Goal: Task Accomplishment & Management: Manage account settings

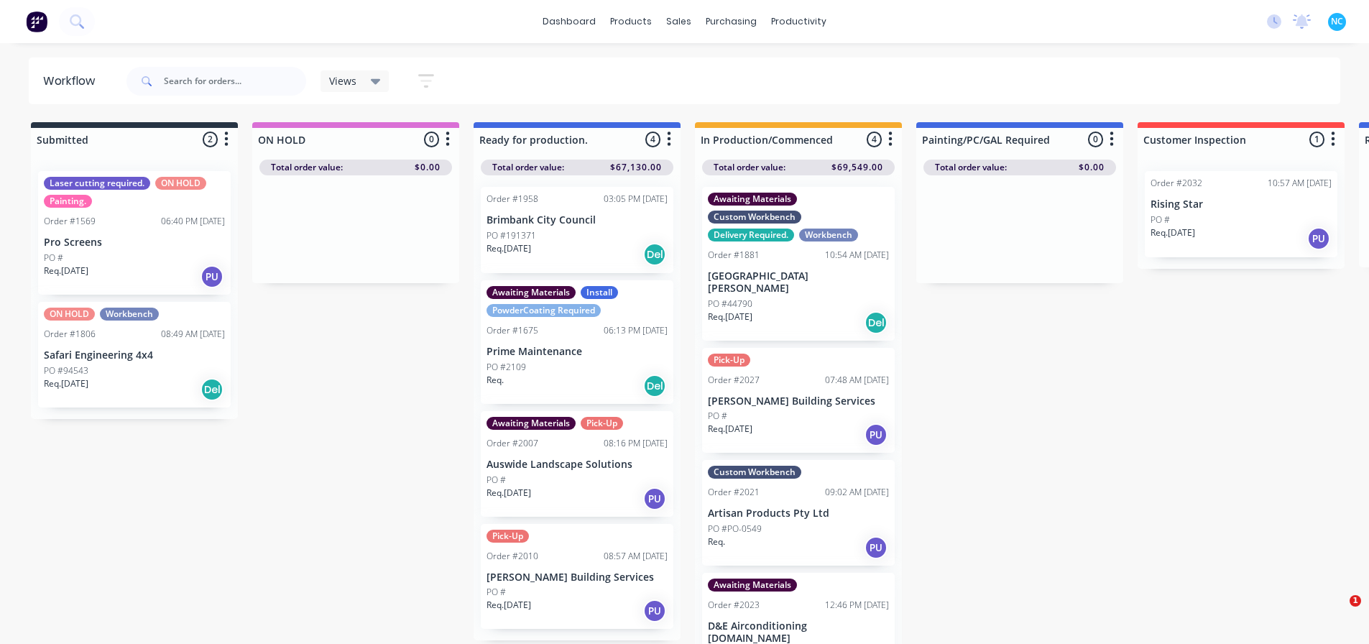
scroll to position [0, 1075]
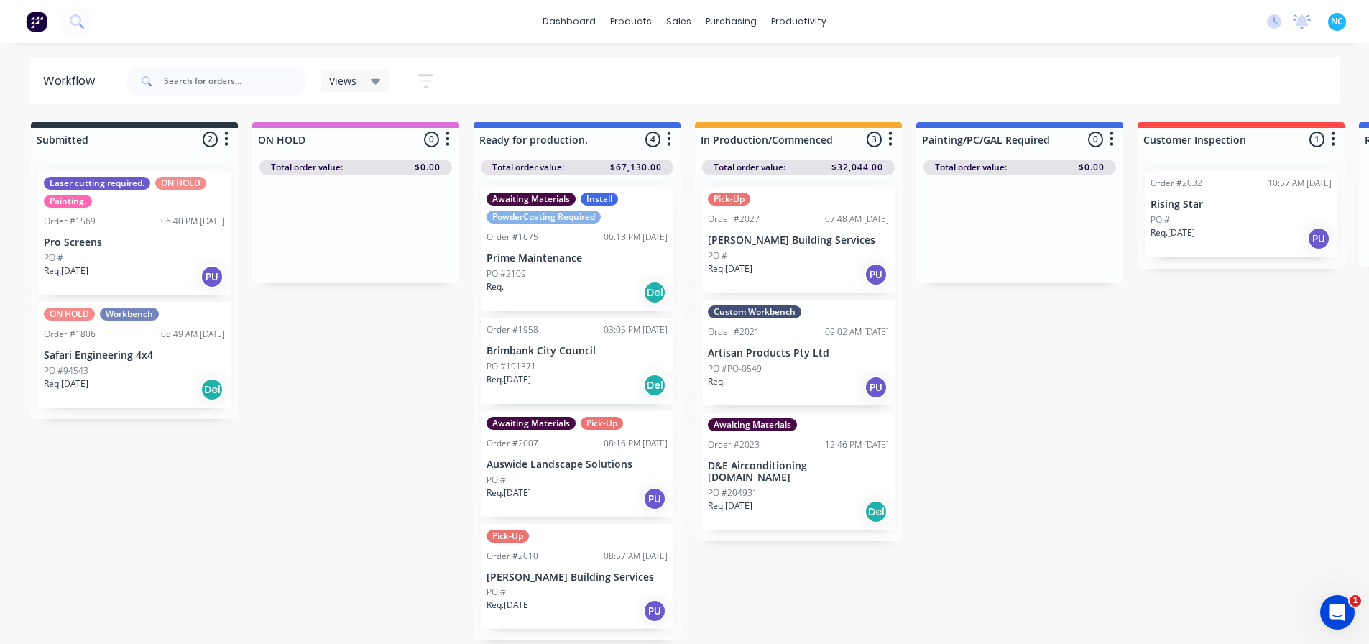
click at [811, 343] on div "Custom Workbench Order #2021 09:02 AM 22/09/25 Artisan Products Pty Ltd PO #PO-…" at bounding box center [798, 353] width 193 height 106
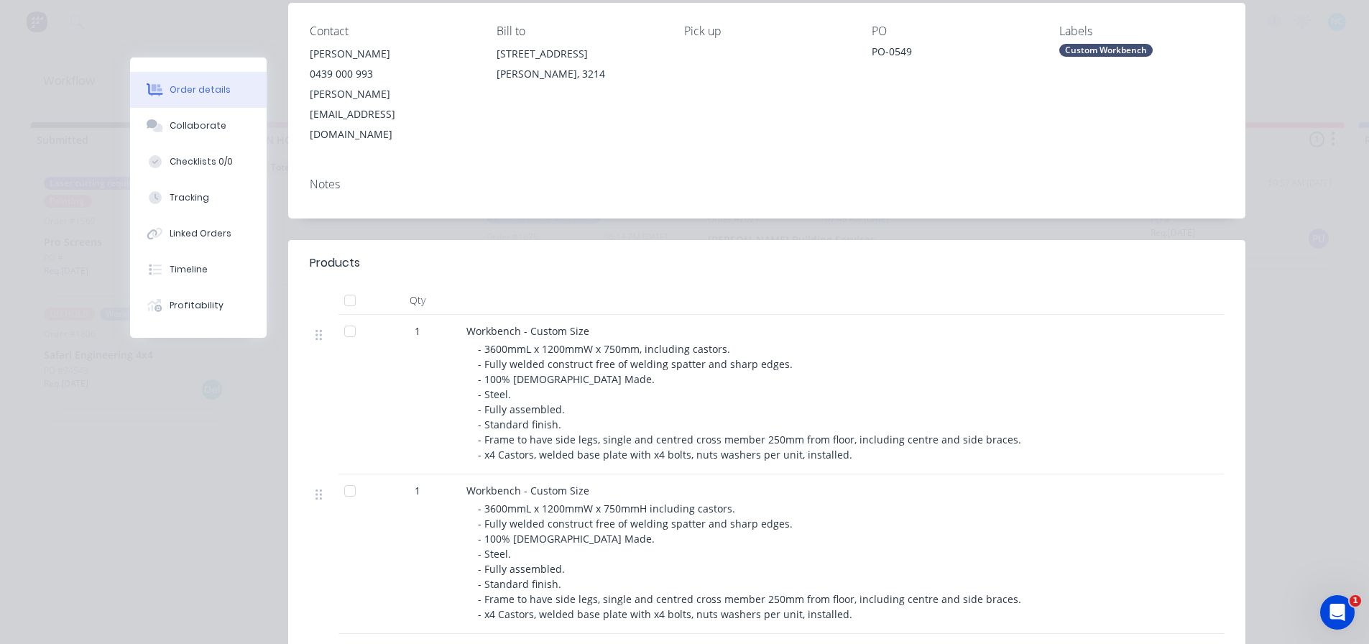
scroll to position [287, 0]
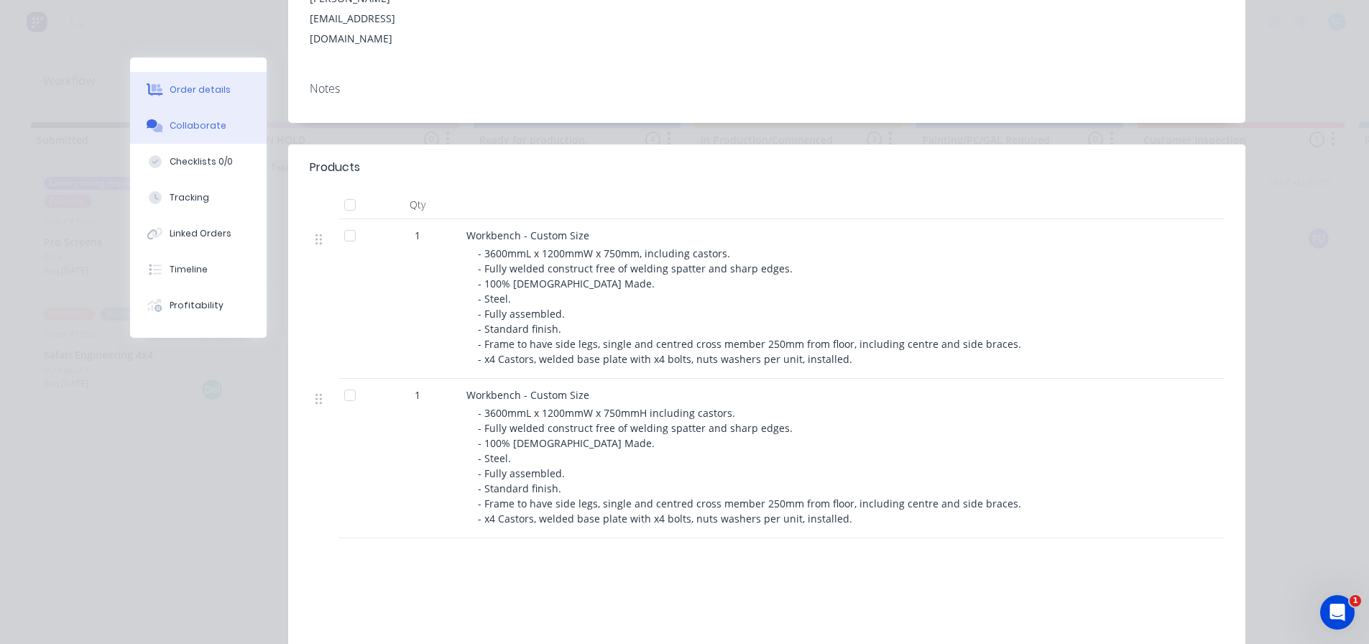
drag, startPoint x: 208, startPoint y: 176, endPoint x: 224, endPoint y: 111, distance: 67.3
click at [224, 111] on div "Order details Collaborate Checklists 0/0 Tracking Linked Orders Timeline Profit…" at bounding box center [198, 197] width 137 height 280
click at [227, 114] on button "Collaborate" at bounding box center [198, 126] width 137 height 36
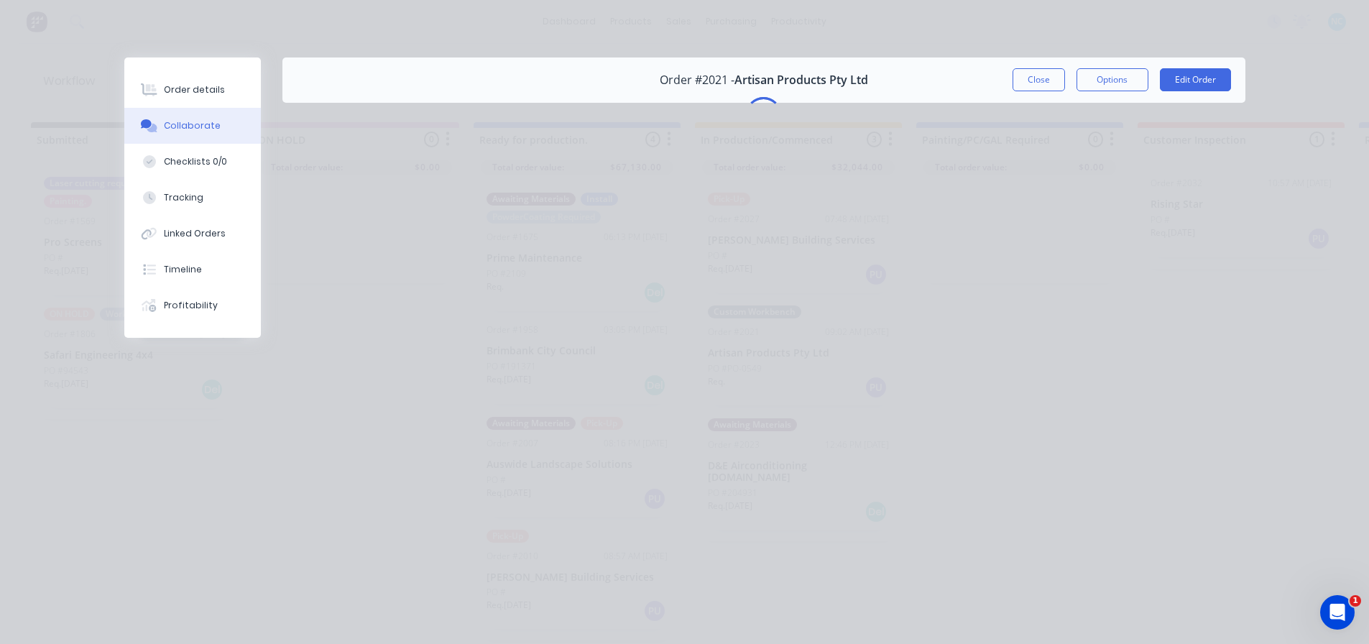
scroll to position [0, 0]
click at [221, 92] on button "Order details" at bounding box center [192, 90] width 137 height 36
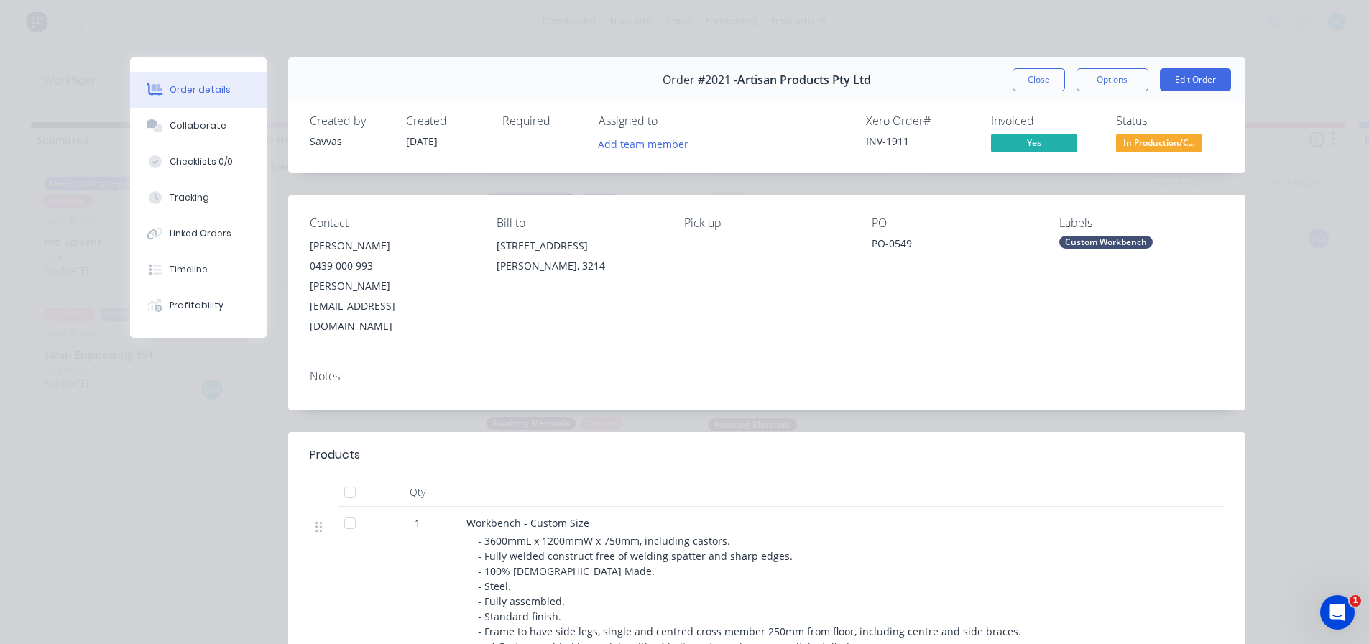
click at [130, 72] on button "Order details" at bounding box center [198, 90] width 137 height 36
drag, startPoint x: 1014, startPoint y: 85, endPoint x: 387, endPoint y: 210, distance: 639.8
click at [420, 229] on div "Order #2021 - Artisan Products Pty Ltd Close Options Edit Order Created by Savv…" at bounding box center [687, 569] width 1115 height 1024
click at [138, 131] on button "Collaborate" at bounding box center [198, 126] width 137 height 36
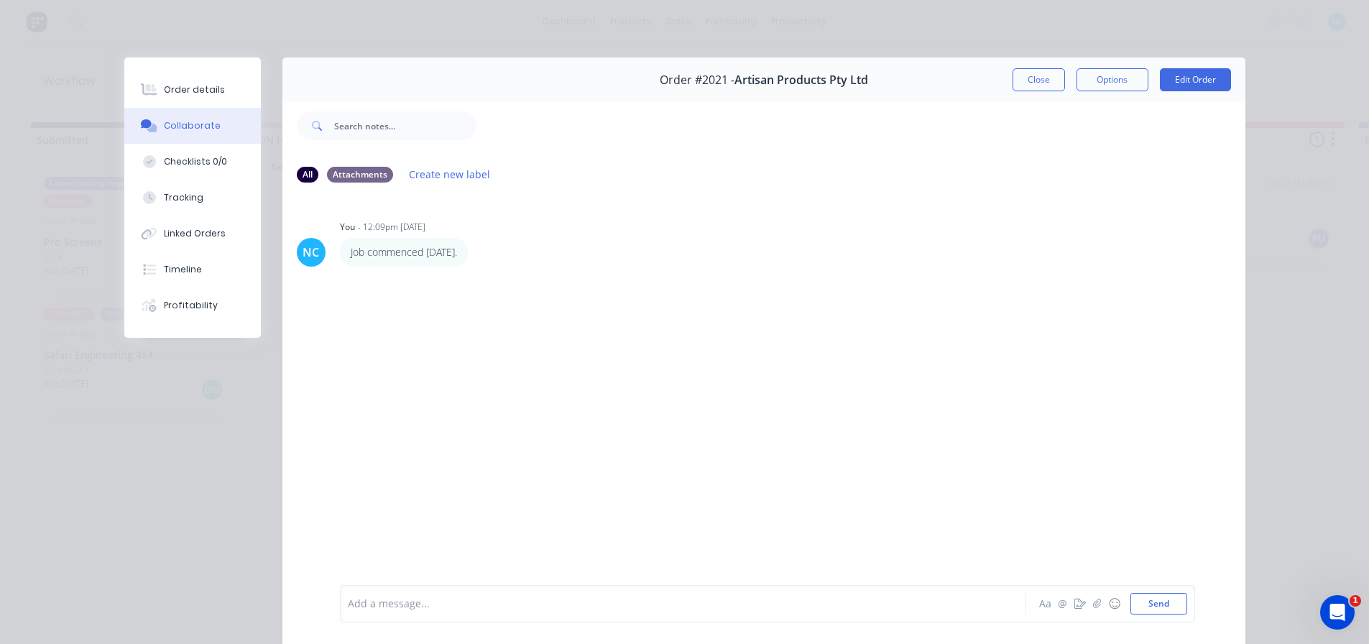
click at [476, 614] on div "Add a message... Aa @ ☺ Send" at bounding box center [767, 603] width 855 height 37
click at [469, 614] on div "Add a message..." at bounding box center [663, 604] width 630 height 22
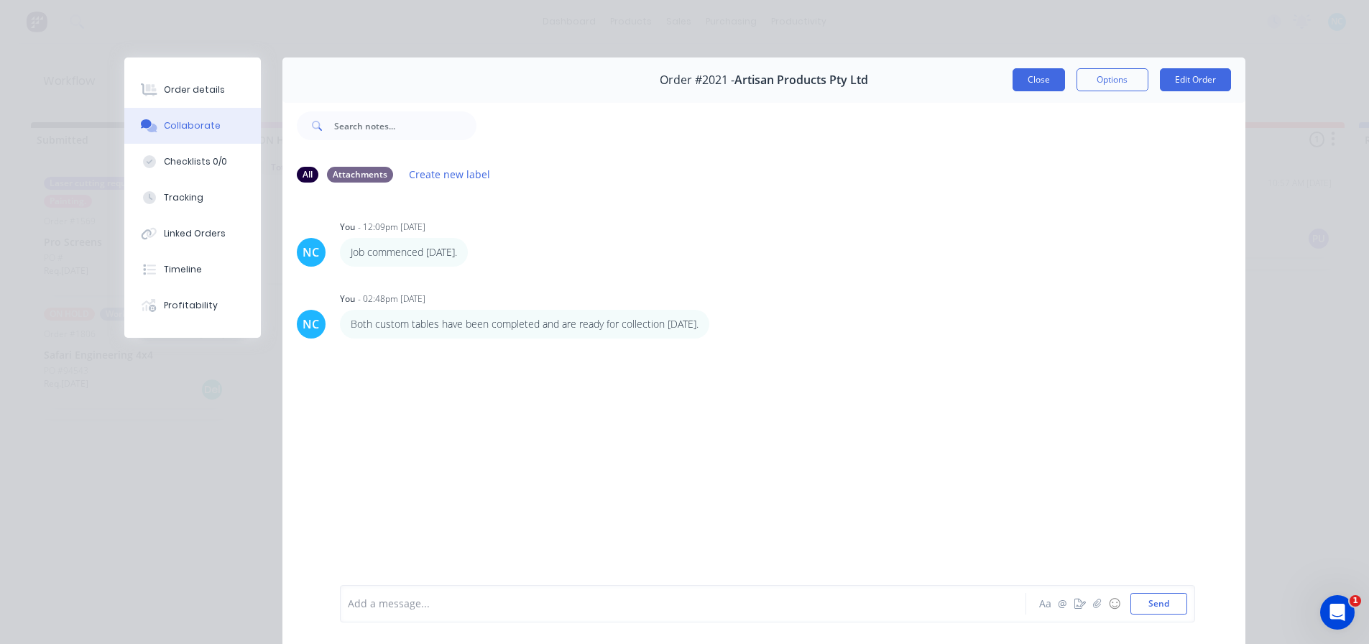
click at [1028, 68] on button "Close" at bounding box center [1039, 79] width 52 height 23
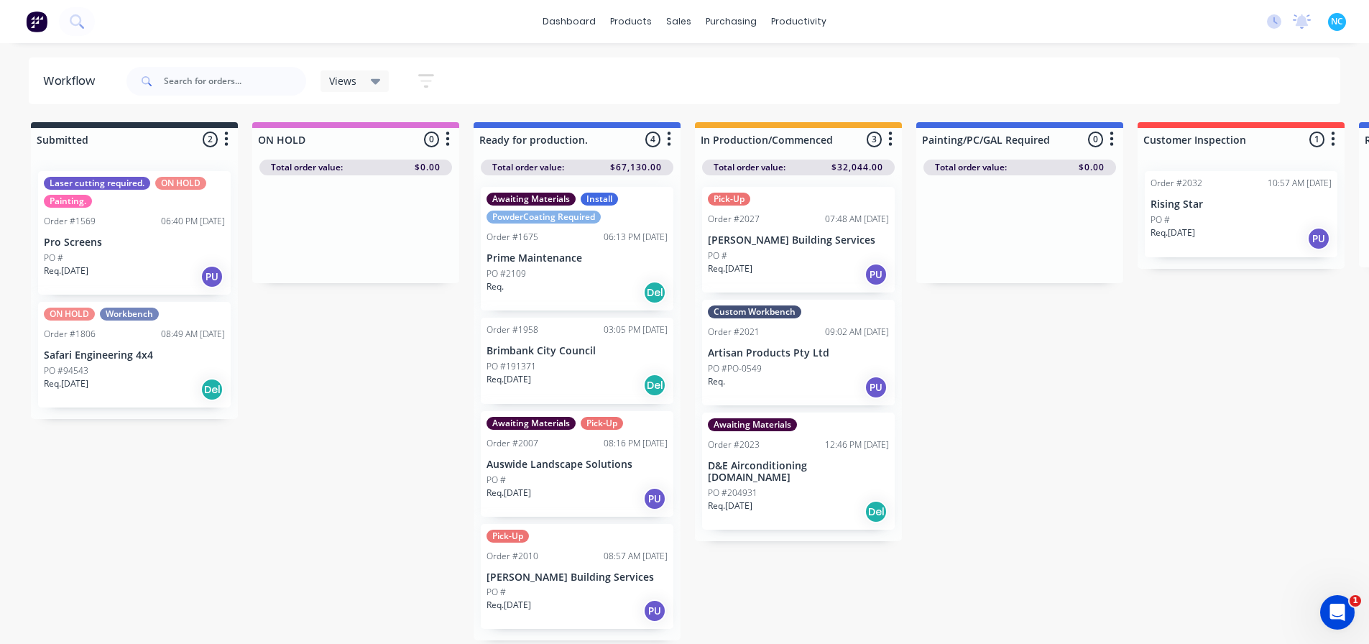
click at [815, 385] on div "Req. PU" at bounding box center [798, 387] width 181 height 24
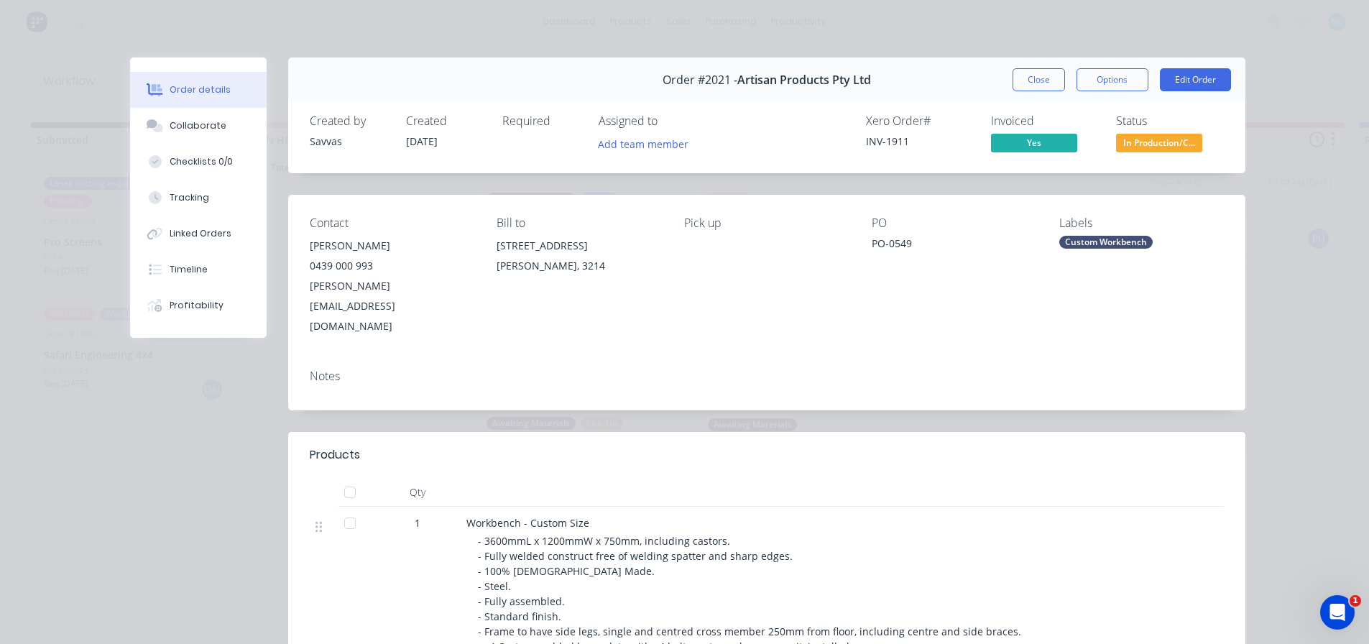
click at [1125, 250] on div "Labels Custom Workbench" at bounding box center [1141, 276] width 165 height 120
click at [1125, 245] on div "Custom Workbench" at bounding box center [1105, 242] width 93 height 13
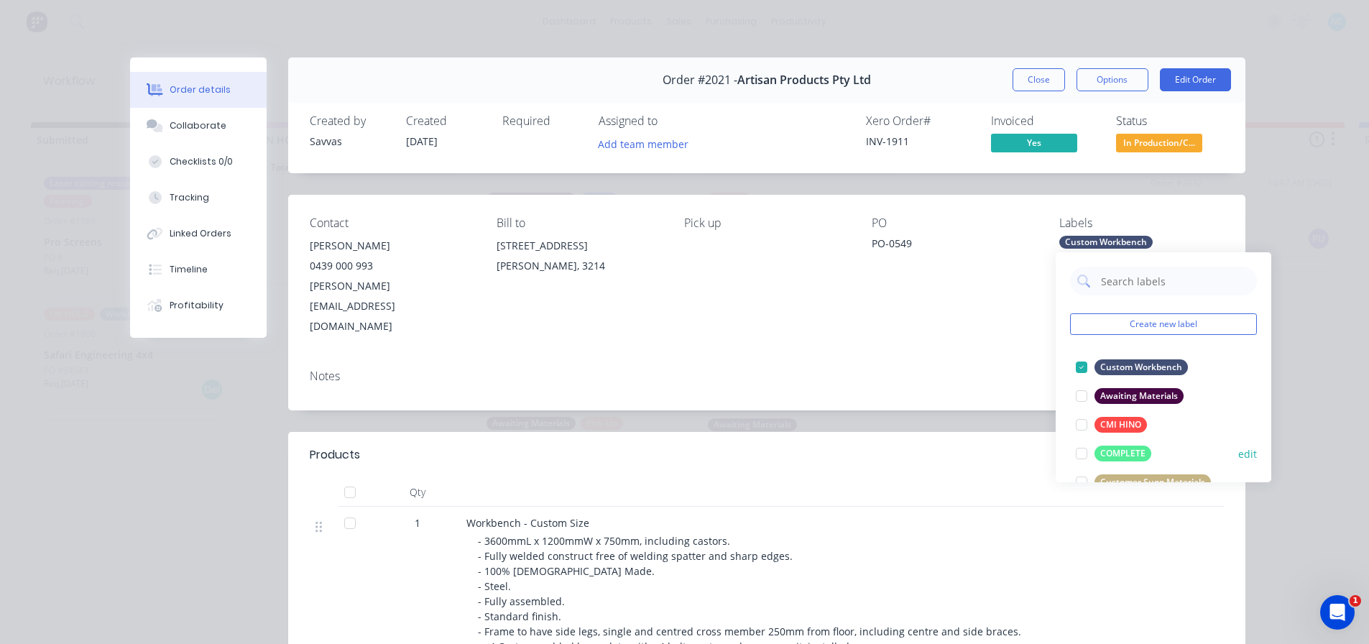
click at [1079, 448] on div at bounding box center [1081, 453] width 29 height 29
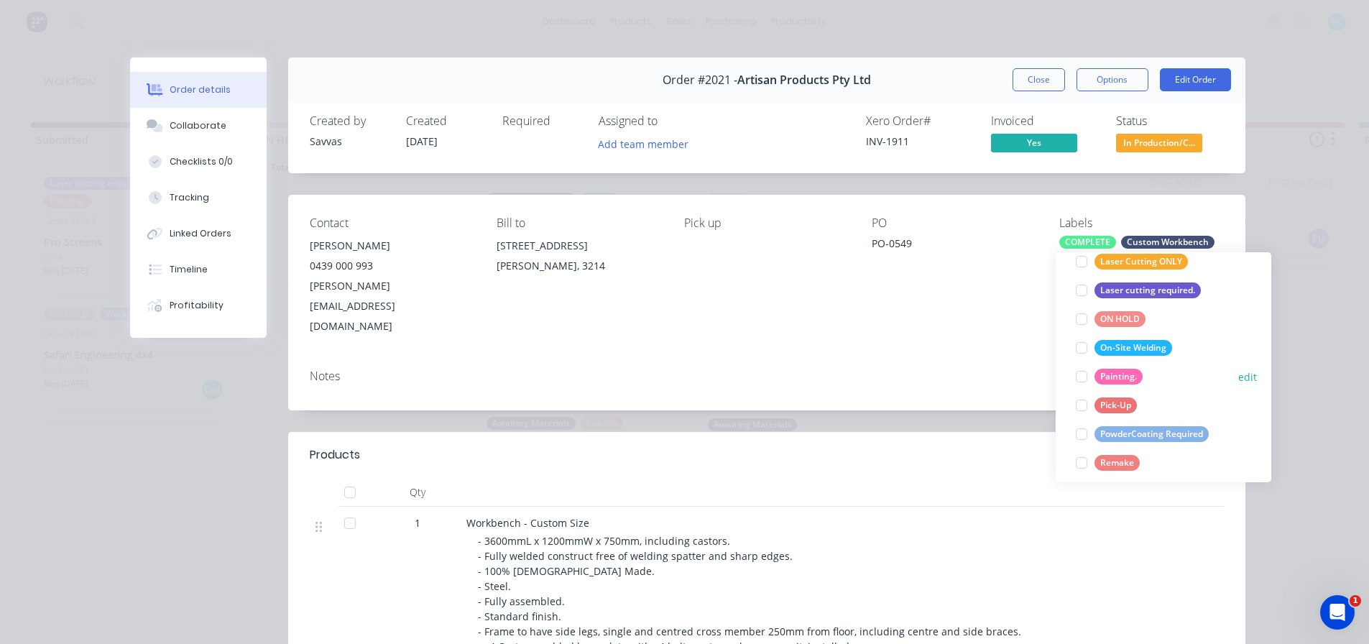
scroll to position [503, 0]
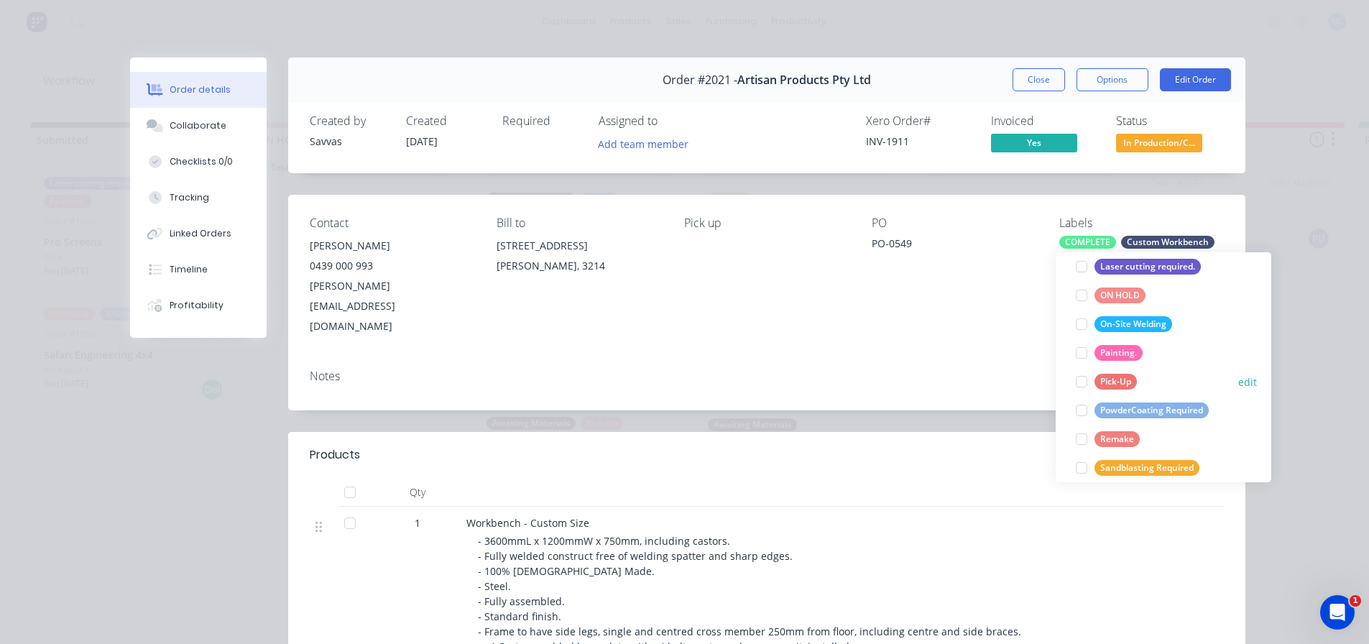
click at [1080, 381] on div at bounding box center [1081, 381] width 29 height 29
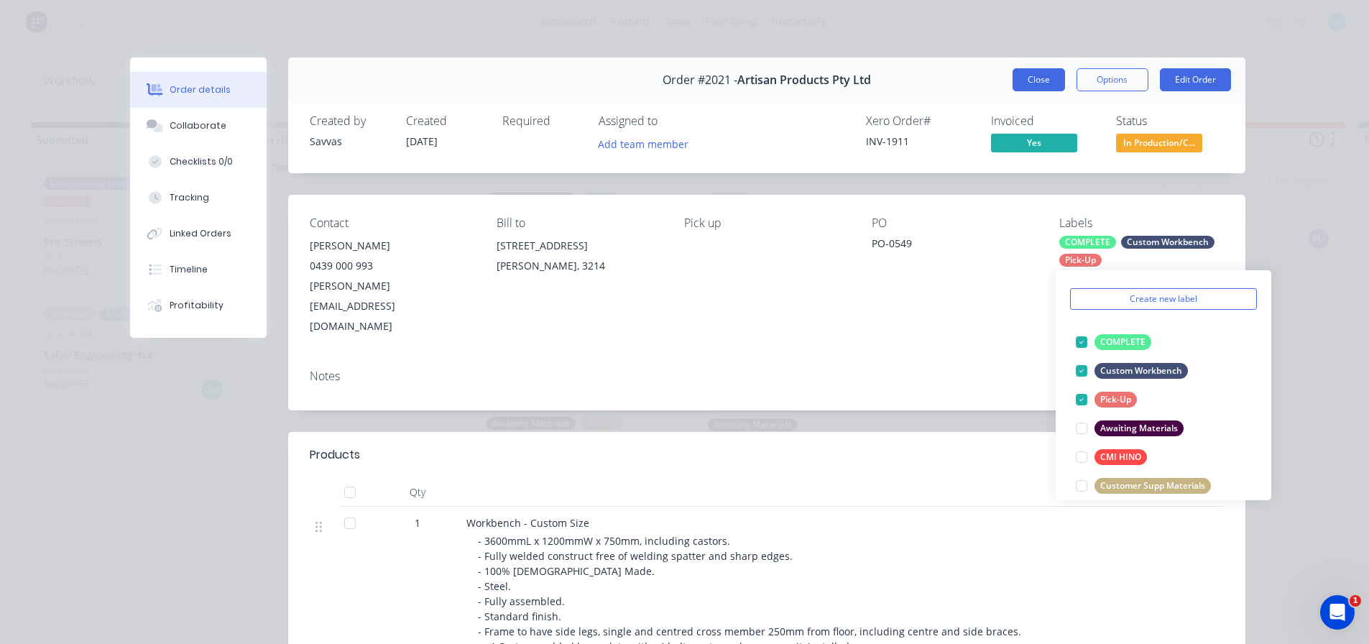
click at [1054, 89] on button "Close" at bounding box center [1039, 79] width 52 height 23
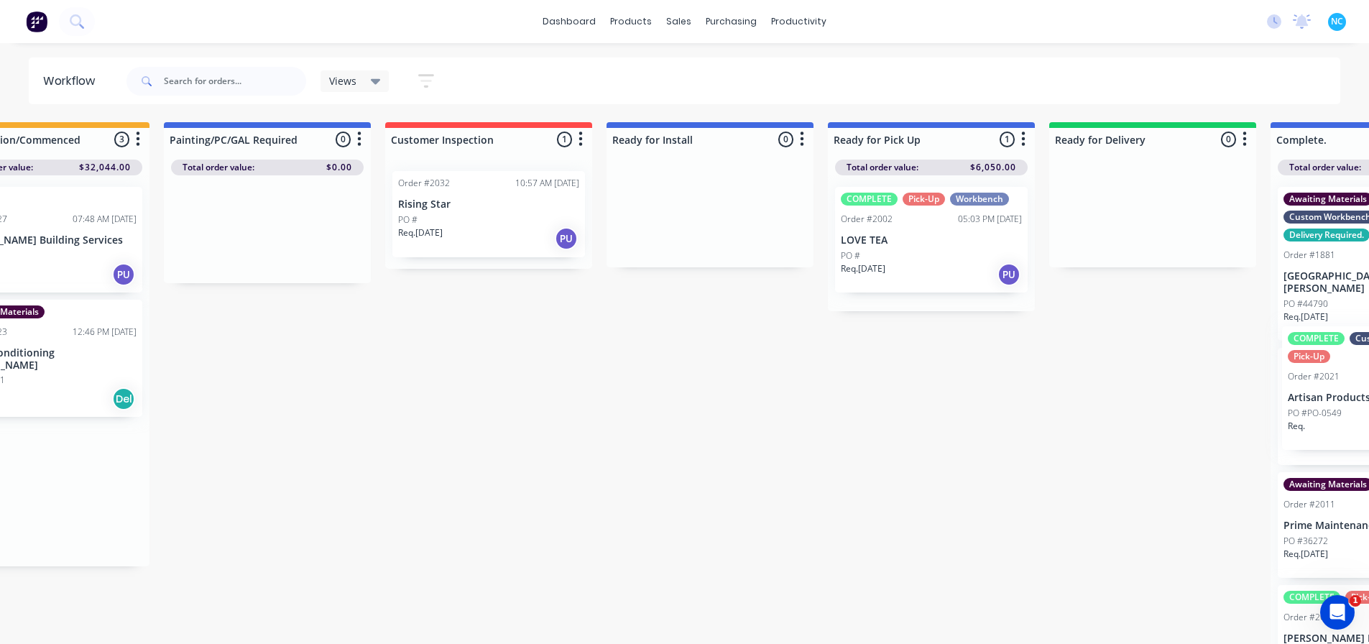
scroll to position [0, 775]
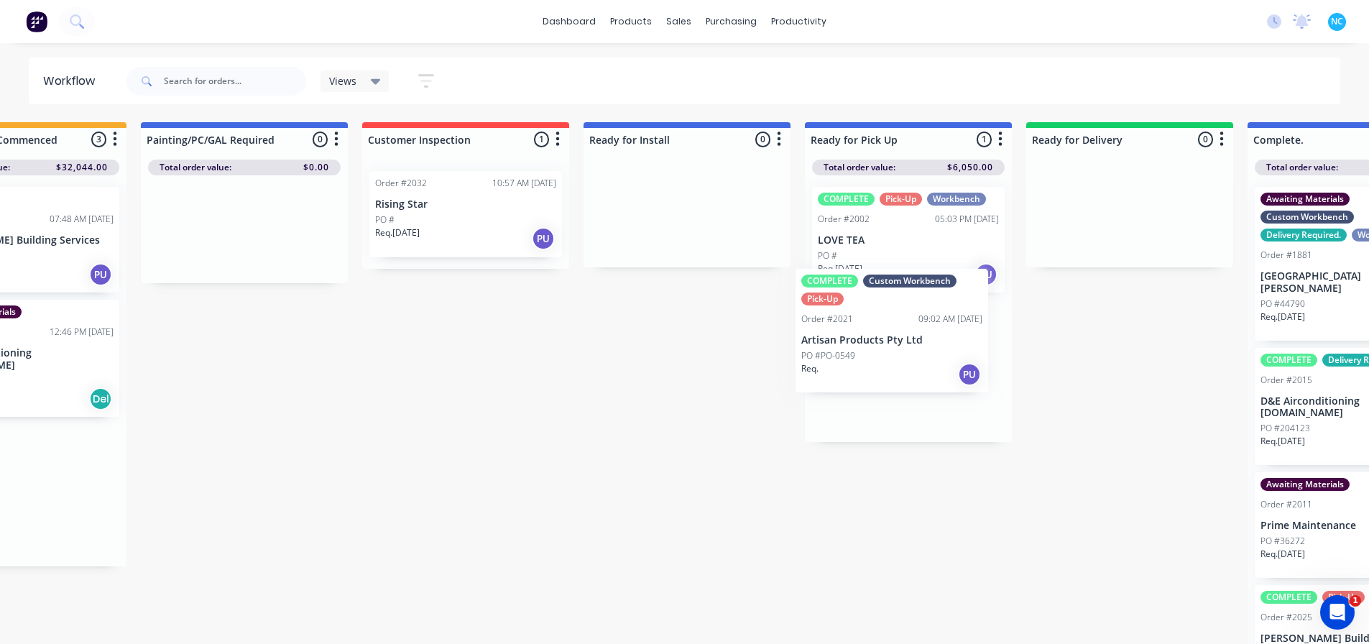
drag, startPoint x: 784, startPoint y: 394, endPoint x: 885, endPoint y: 364, distance: 105.7
click at [885, 364] on div "Submitted 2 Sort By Created date Required date Order number Customer name Most …" at bounding box center [516, 384] width 2605 height 525
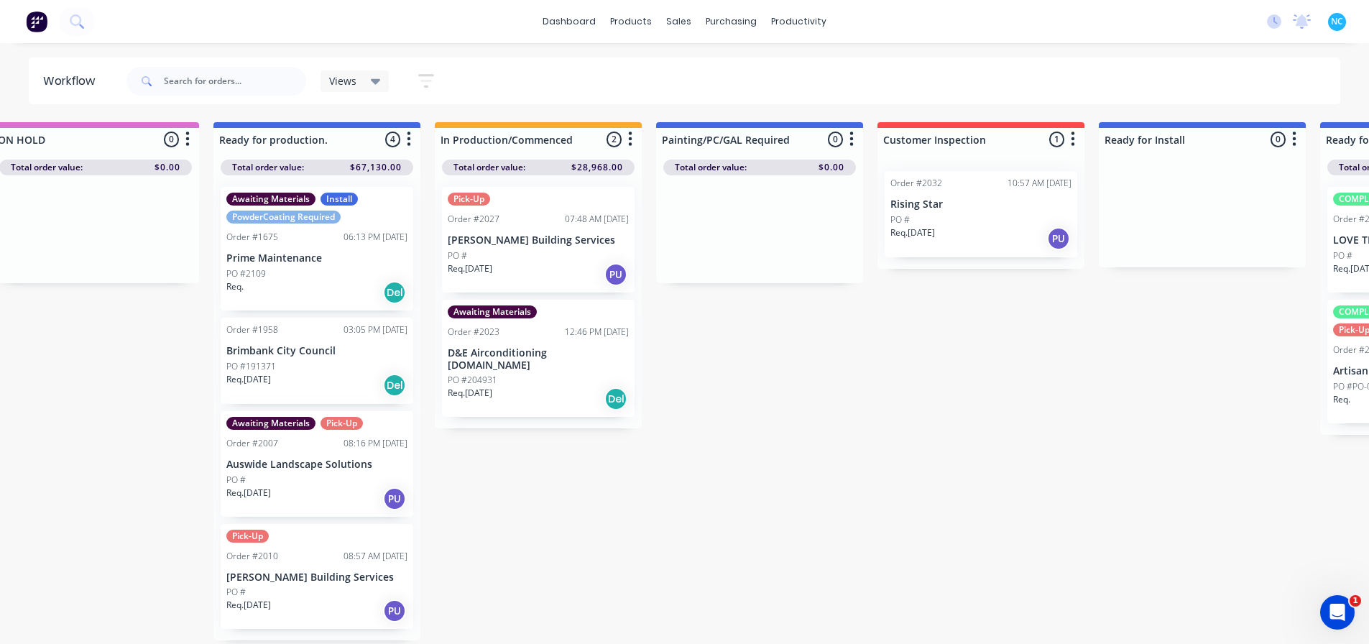
scroll to position [0, 101]
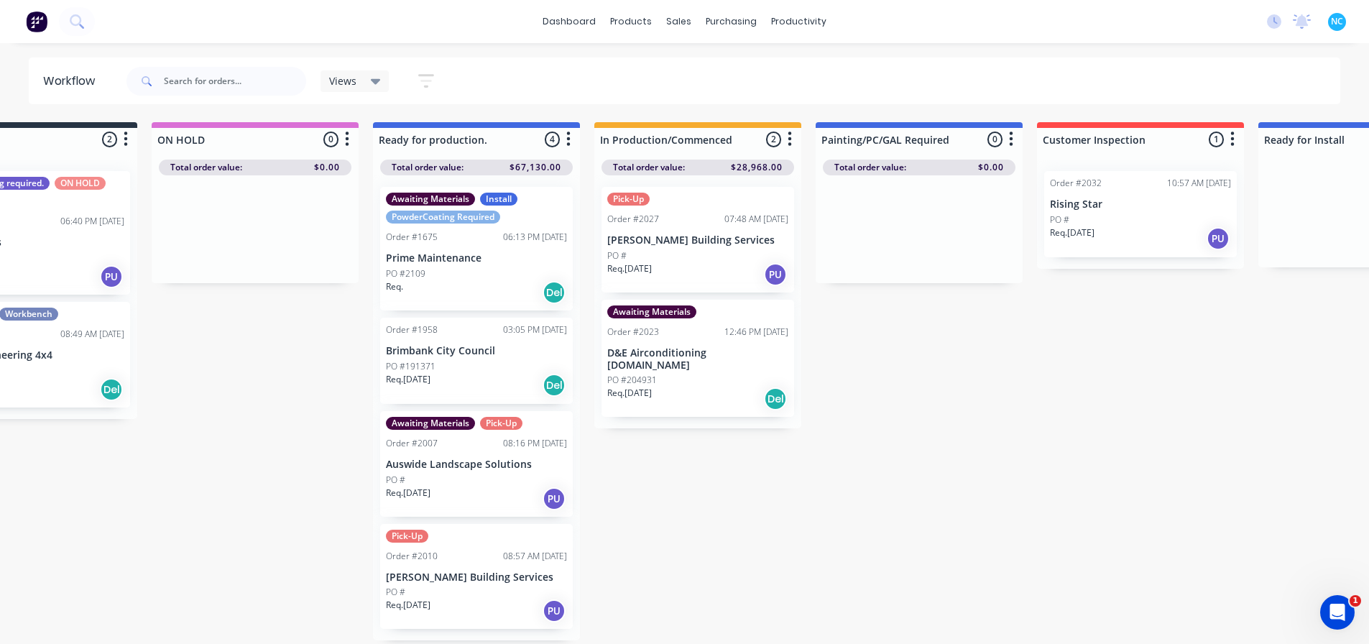
click at [1115, 558] on html "dashboard products sales purchasing productivity dashboard products Product Cat…" at bounding box center [583, 279] width 1369 height 558
click at [1026, 525] on div "Submitted 2 Sort By Created date Required date Order number Customer name Most …" at bounding box center [1191, 384] width 2605 height 525
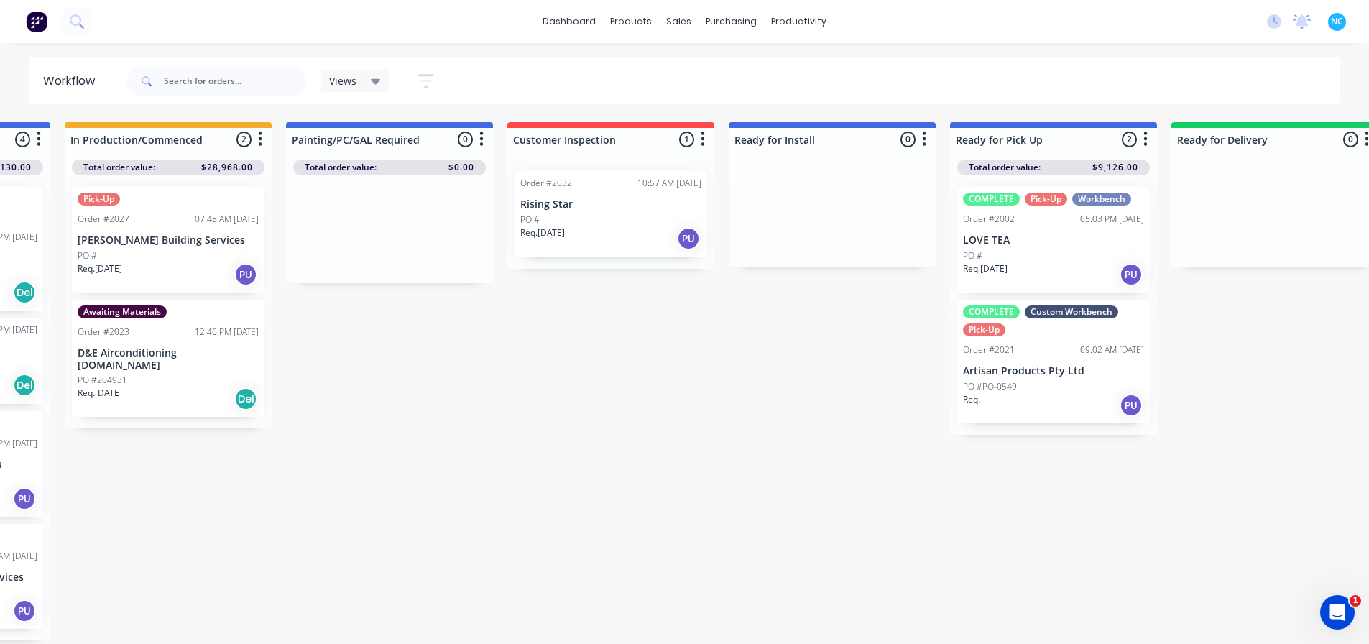
scroll to position [0, 670]
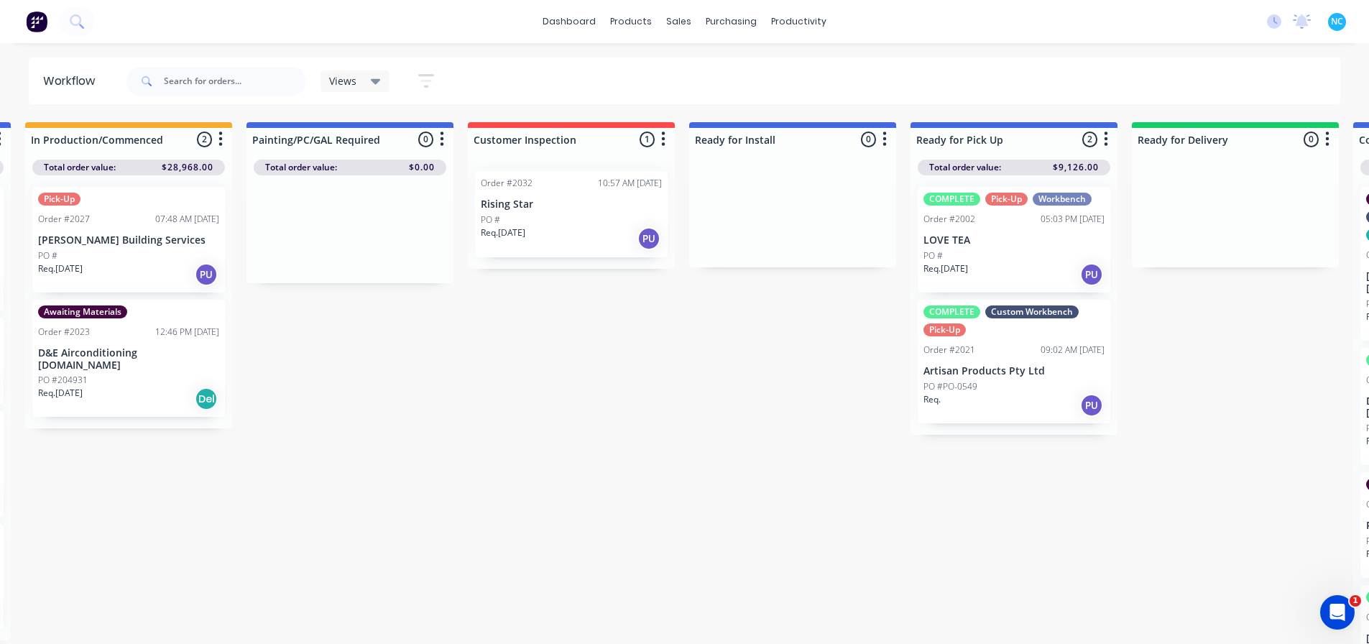
click at [552, 222] on div "PO #" at bounding box center [571, 219] width 181 height 13
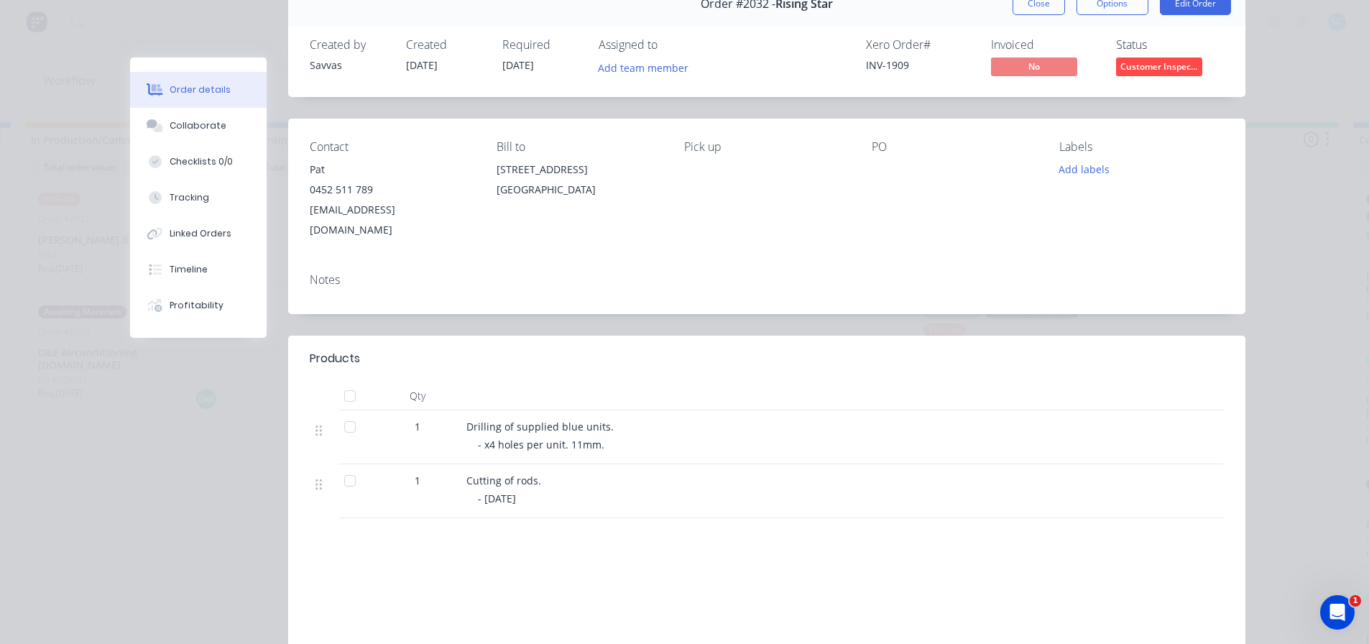
scroll to position [0, 0]
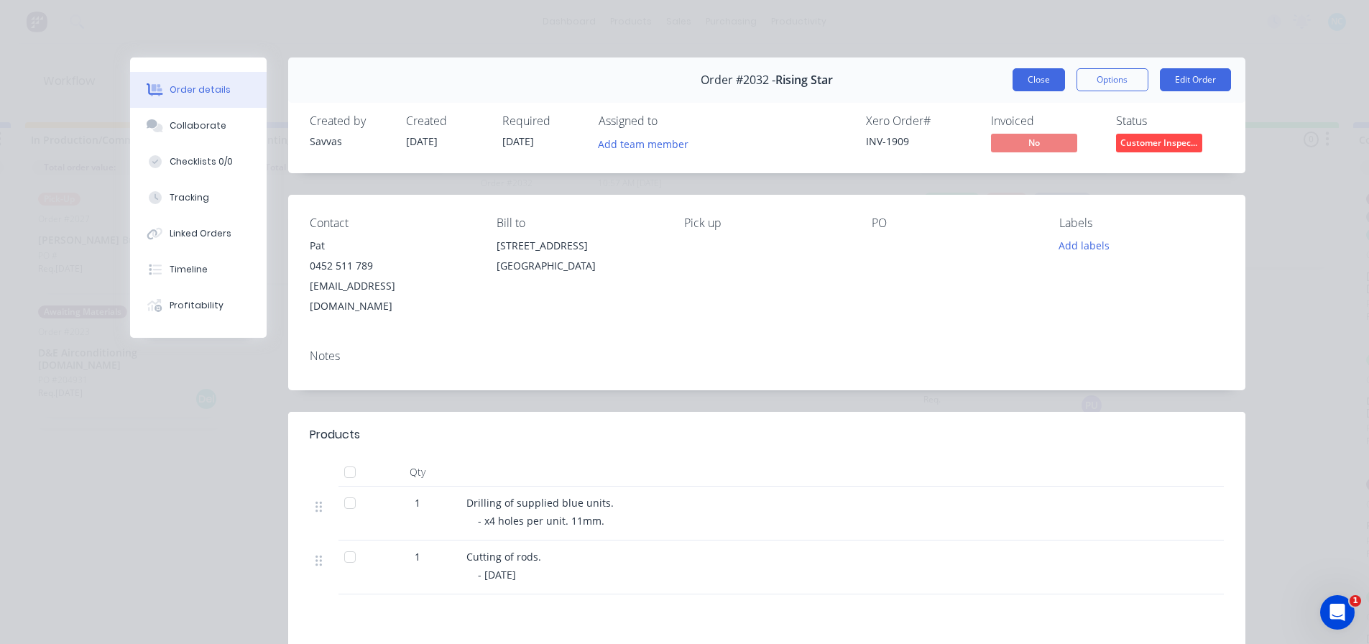
click at [1036, 78] on button "Close" at bounding box center [1039, 79] width 52 height 23
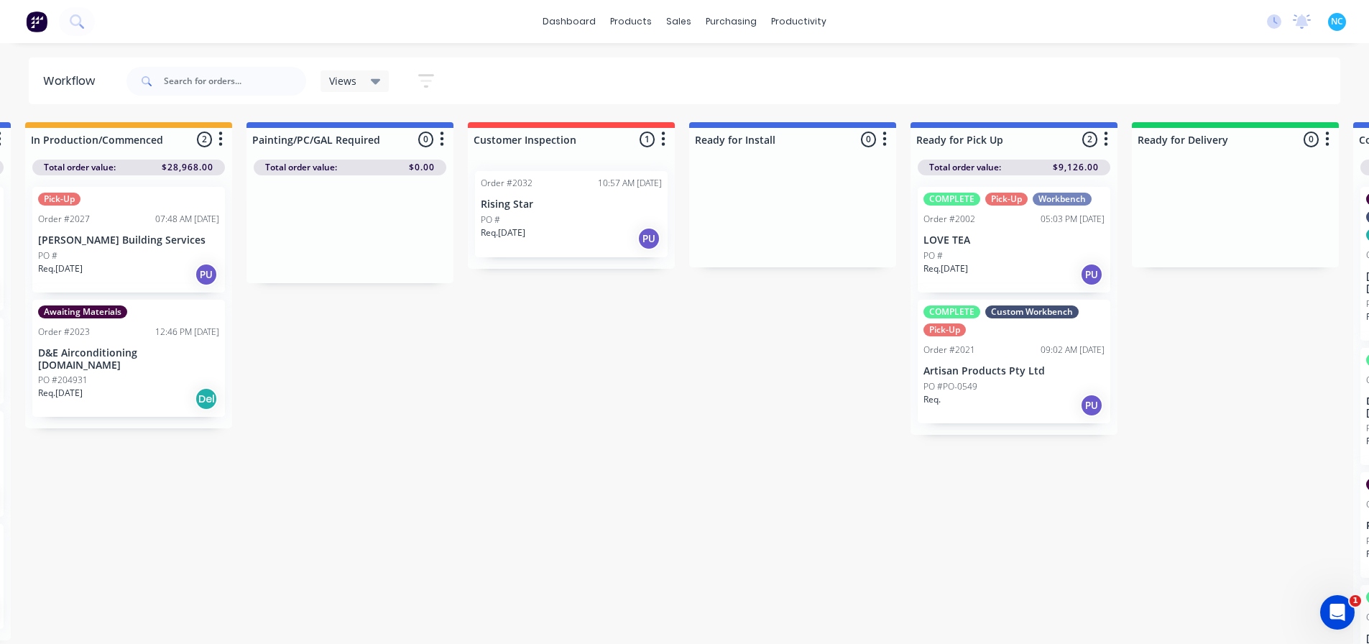
click at [552, 231] on div "Req. 19/09/25 PU" at bounding box center [571, 238] width 181 height 24
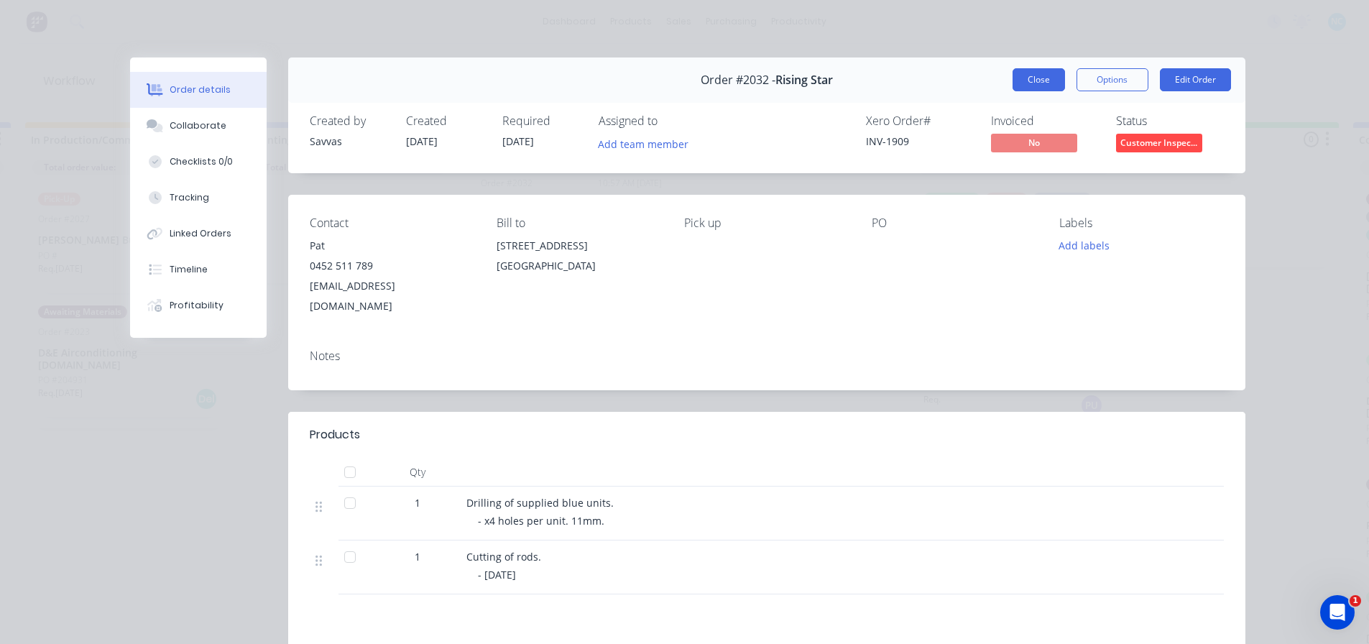
click at [1016, 85] on button "Close" at bounding box center [1039, 79] width 52 height 23
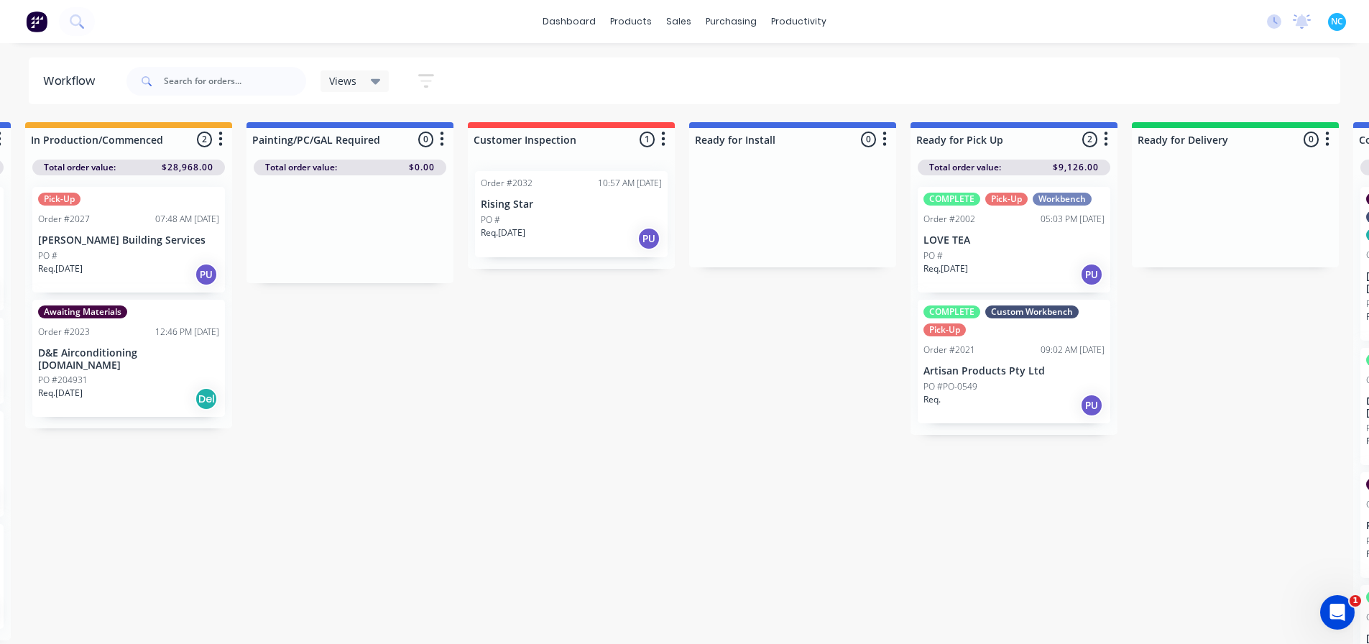
drag, startPoint x: 709, startPoint y: 643, endPoint x: 814, endPoint y: 630, distance: 105.8
click at [814, 630] on div "Submitted 2 Sort By Created date Required date Order number Customer name Most …" at bounding box center [621, 384] width 2605 height 525
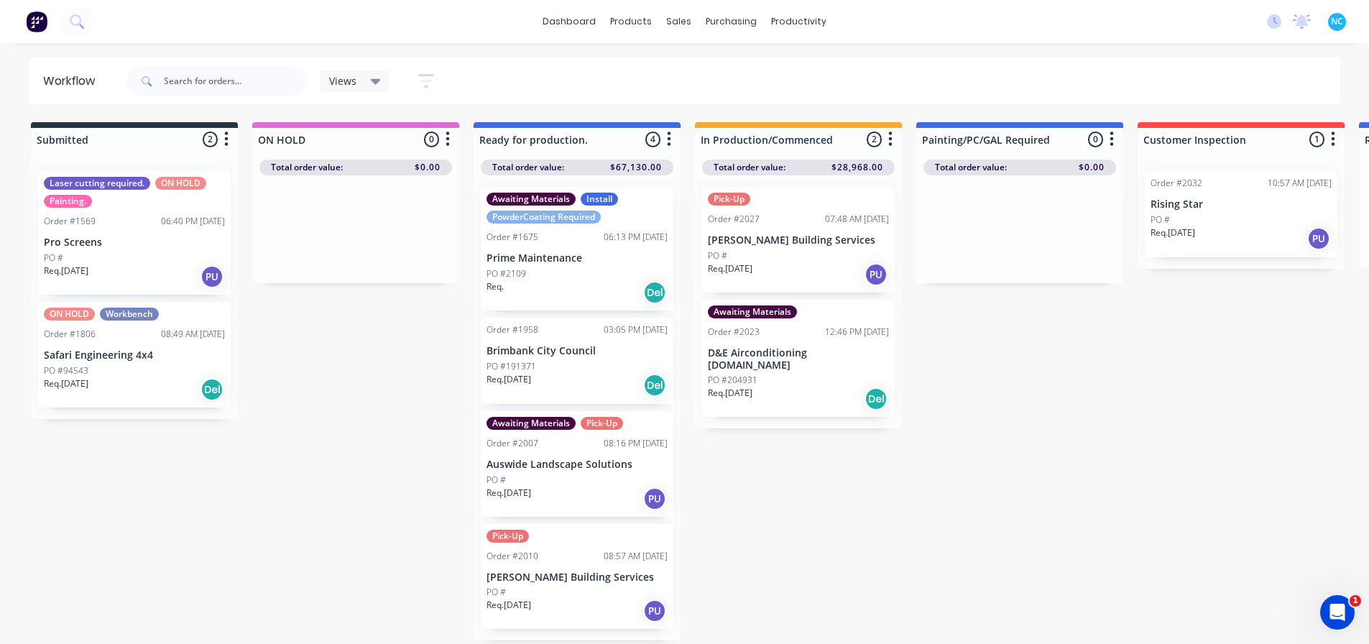
click at [119, 240] on p "Pro Screens" at bounding box center [134, 242] width 181 height 12
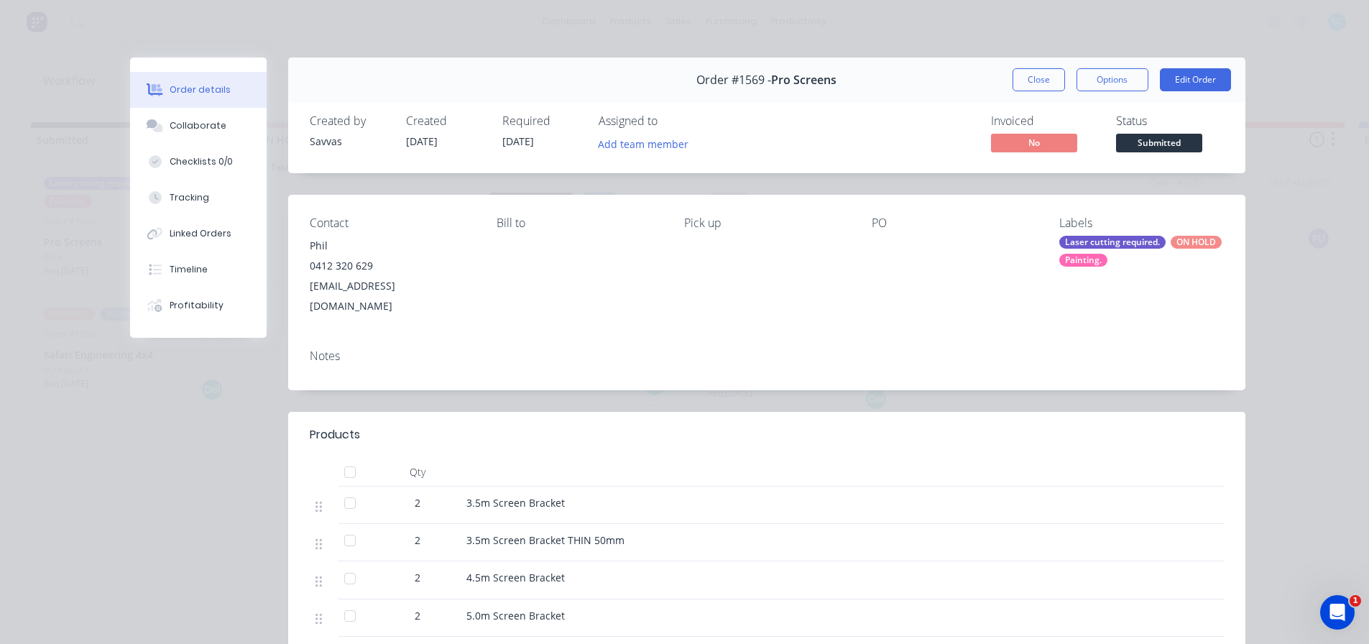
click at [1013, 74] on button "Close" at bounding box center [1039, 79] width 52 height 23
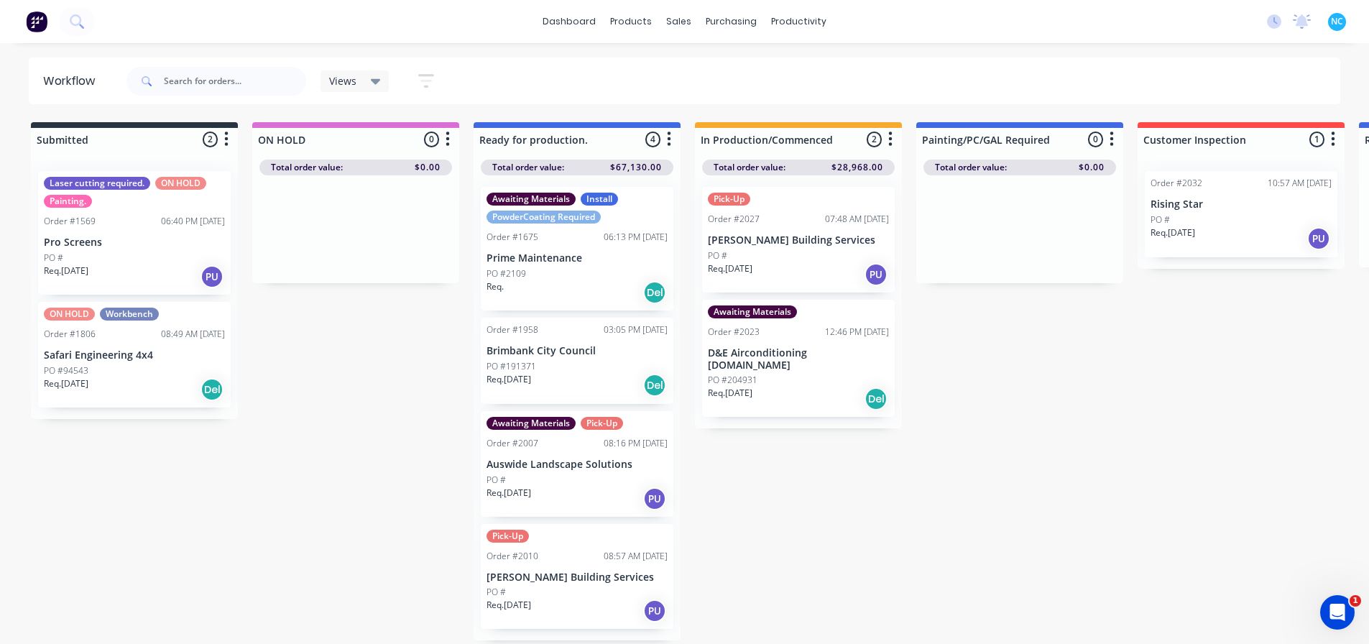
click at [165, 388] on div "Req. 30/10/24 Del" at bounding box center [134, 389] width 181 height 24
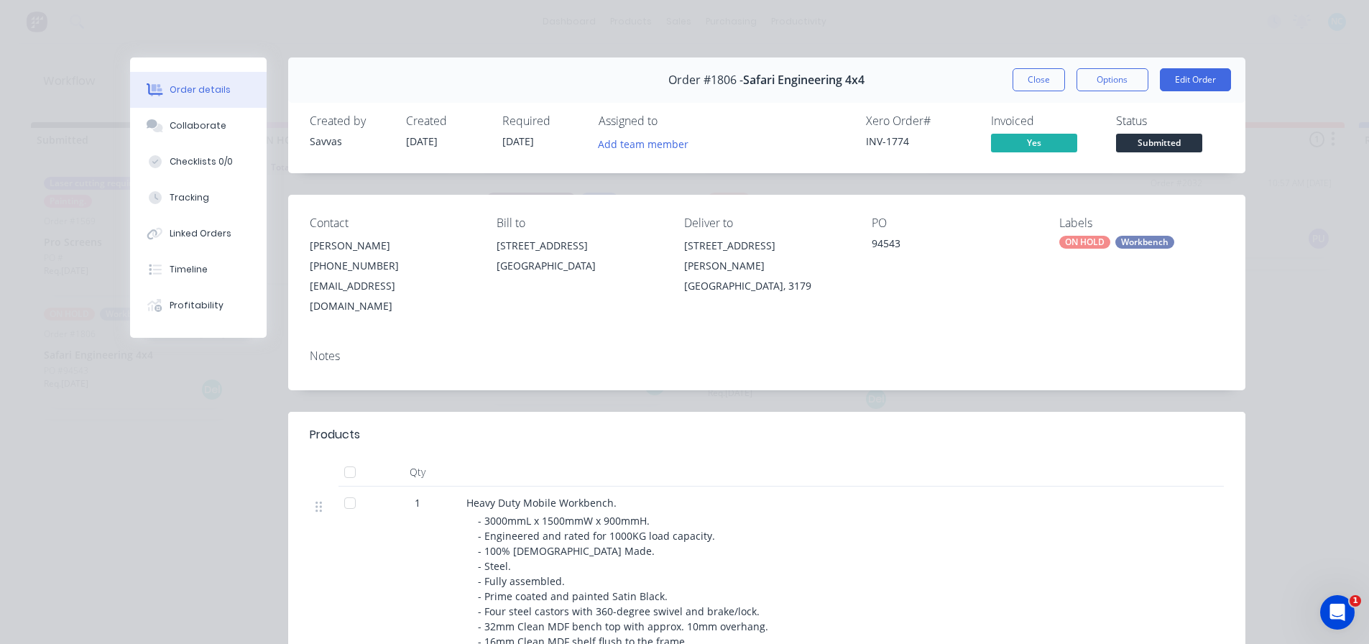
click at [1014, 83] on button "Close" at bounding box center [1039, 79] width 52 height 23
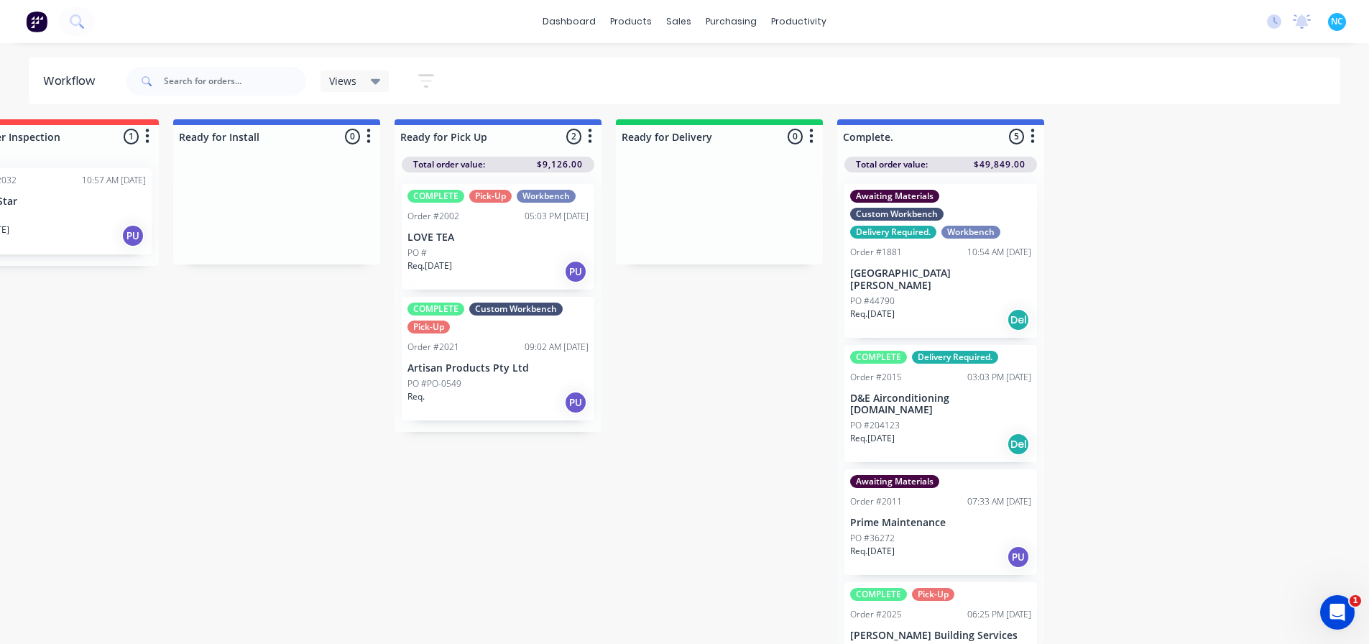
scroll to position [0, 1186]
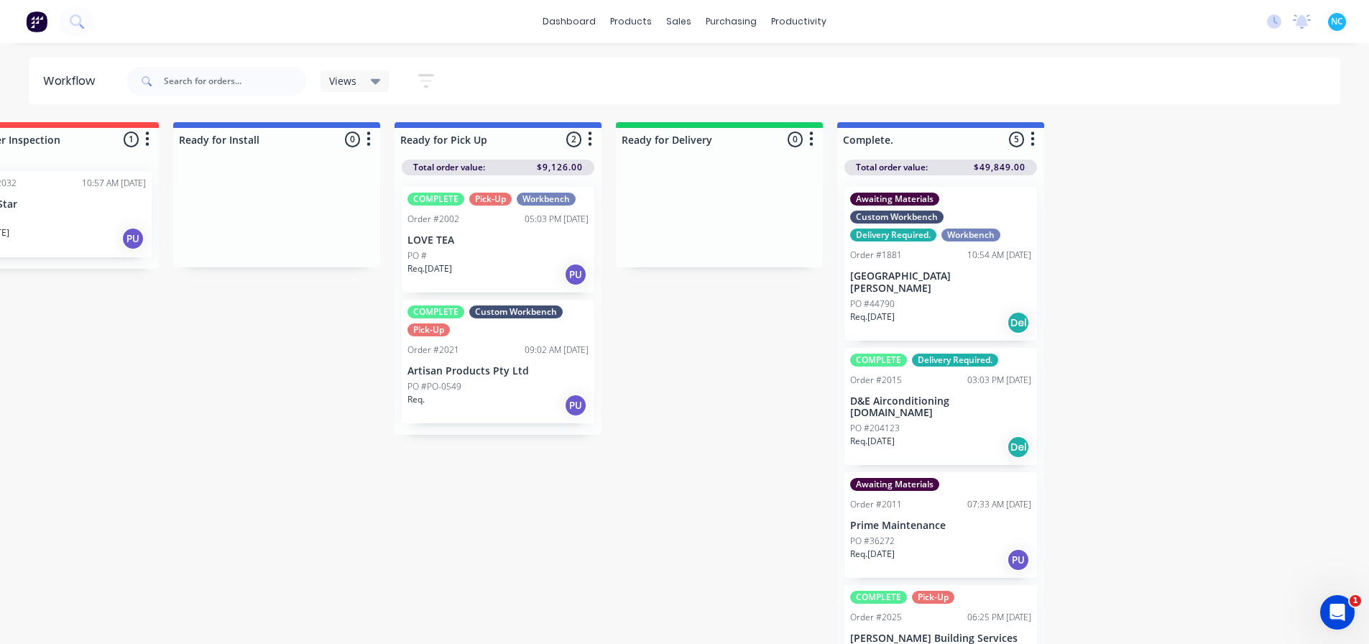
click at [1000, 275] on p "[GEOGRAPHIC_DATA][PERSON_NAME]" at bounding box center [940, 282] width 181 height 24
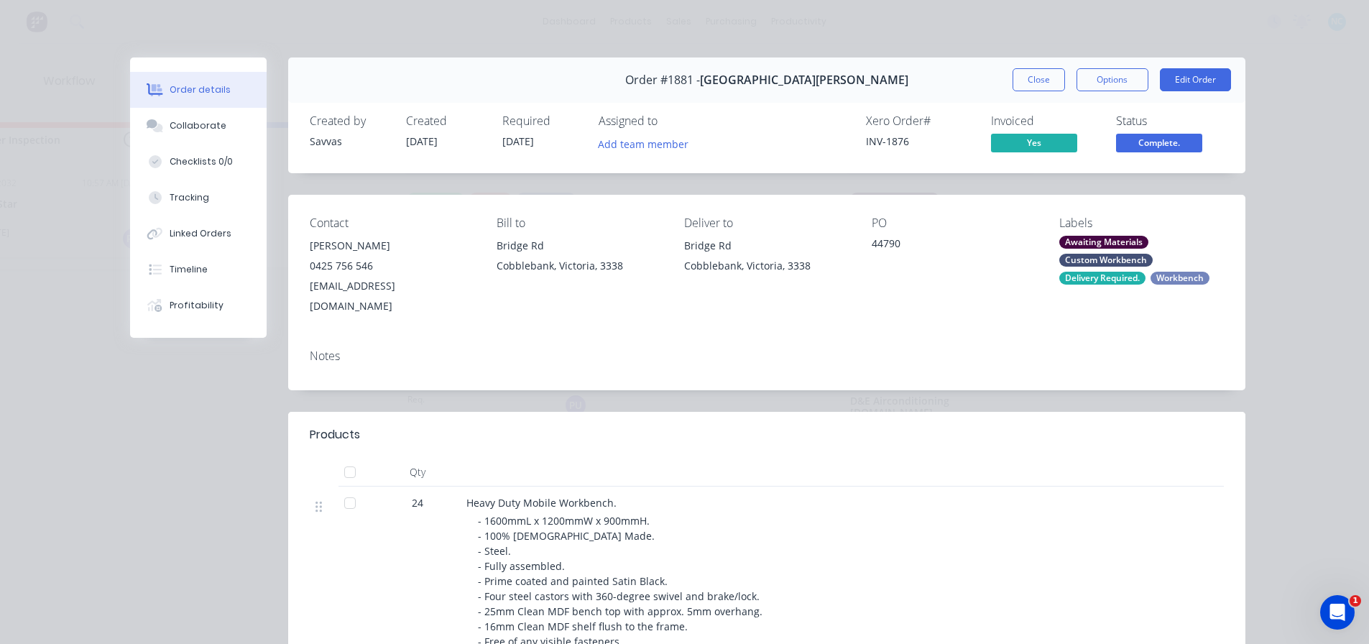
scroll to position [216, 0]
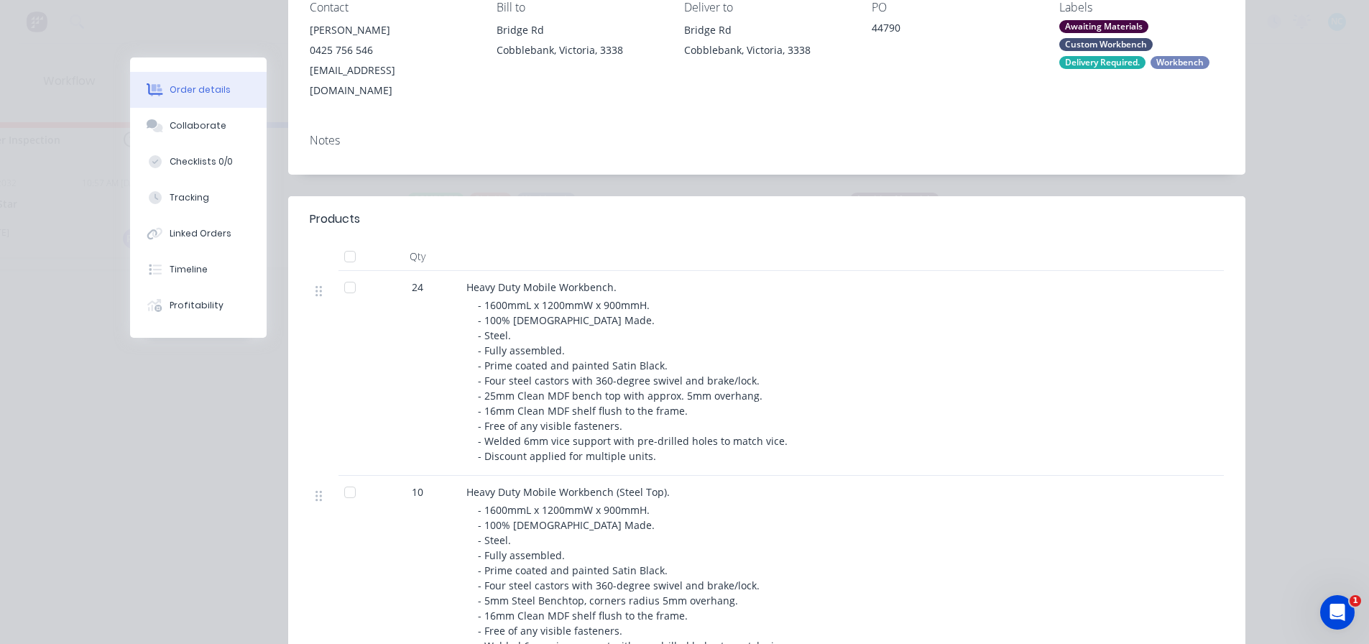
click at [164, 98] on button "Order details" at bounding box center [198, 90] width 137 height 36
drag, startPoint x: 172, startPoint y: 106, endPoint x: 199, endPoint y: 142, distance: 44.7
click at [174, 106] on button "Order details" at bounding box center [198, 90] width 137 height 36
click at [199, 143] on button "Collaborate" at bounding box center [198, 126] width 137 height 36
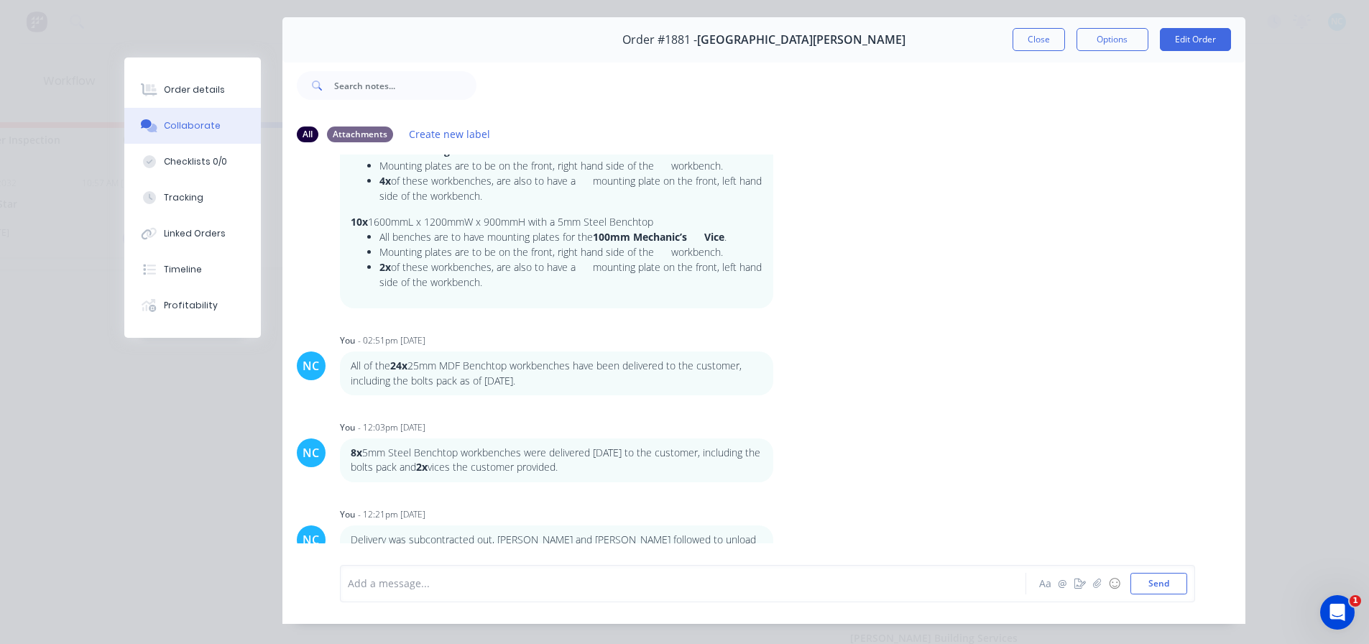
scroll to position [76, 0]
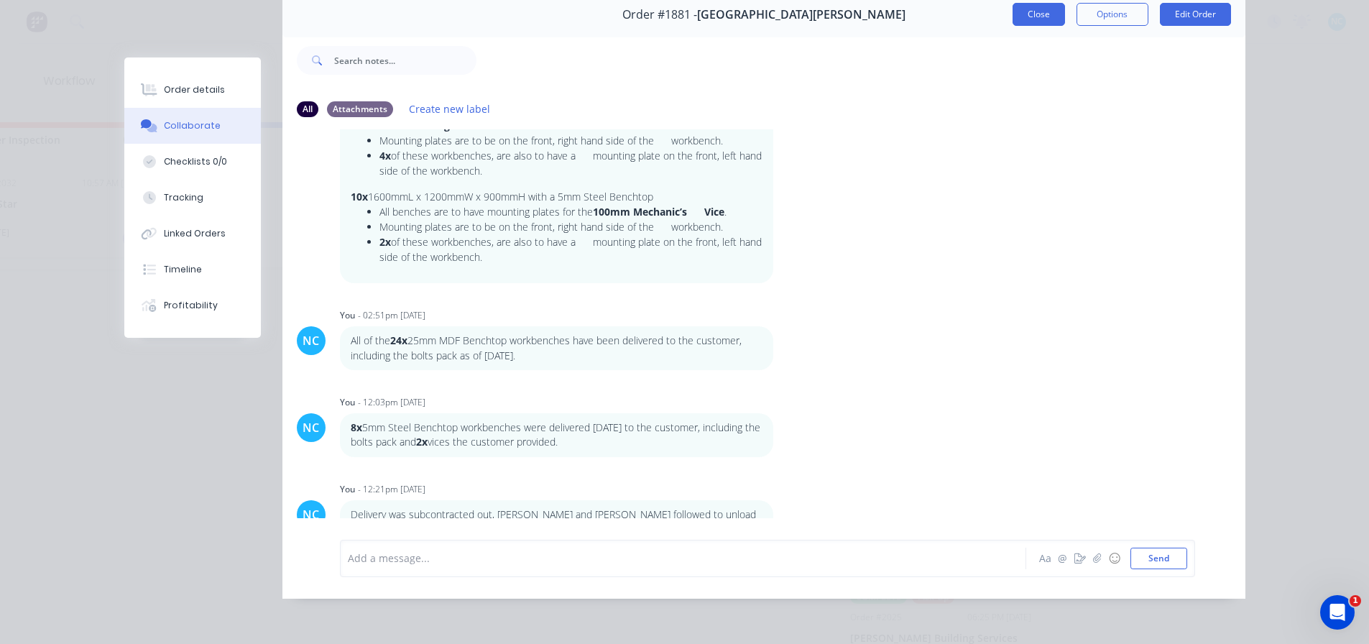
click at [1036, 12] on button "Close" at bounding box center [1039, 14] width 52 height 23
